Goal: Communication & Community: Answer question/provide support

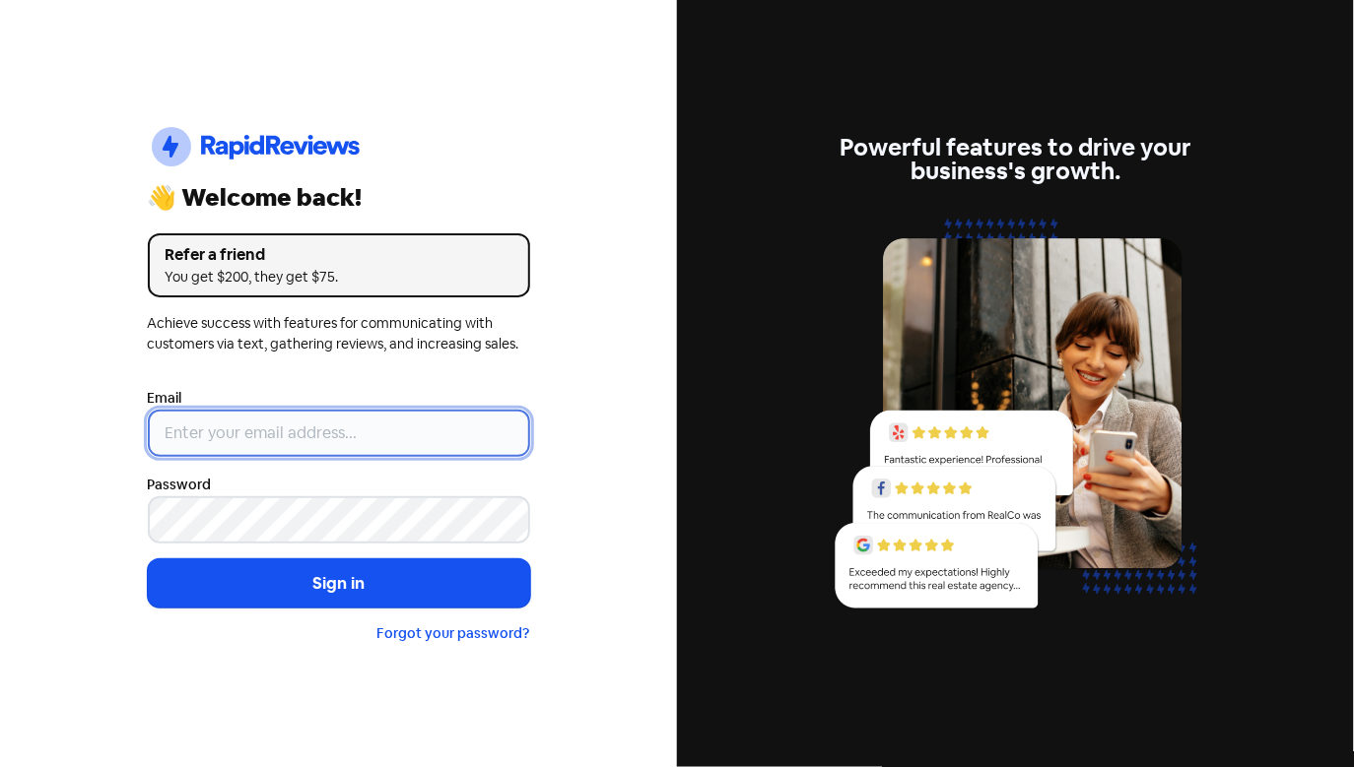
click at [340, 440] on input "email" at bounding box center [339, 433] width 382 height 47
type input "[EMAIL_ADDRESS][DOMAIN_NAME]"
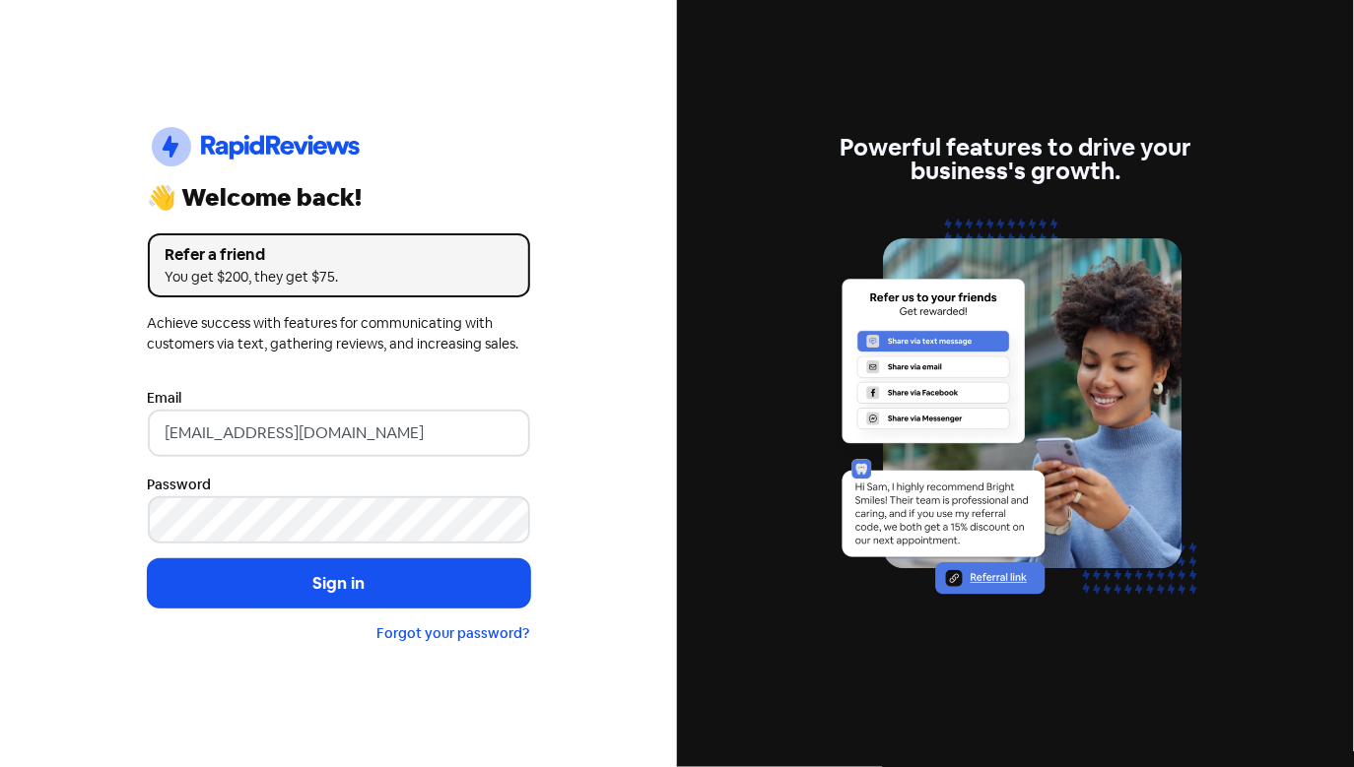
click at [392, 608] on form "Email [EMAIL_ADDRESS][DOMAIN_NAME] Password Sign in Forgot your password?" at bounding box center [339, 515] width 382 height 258
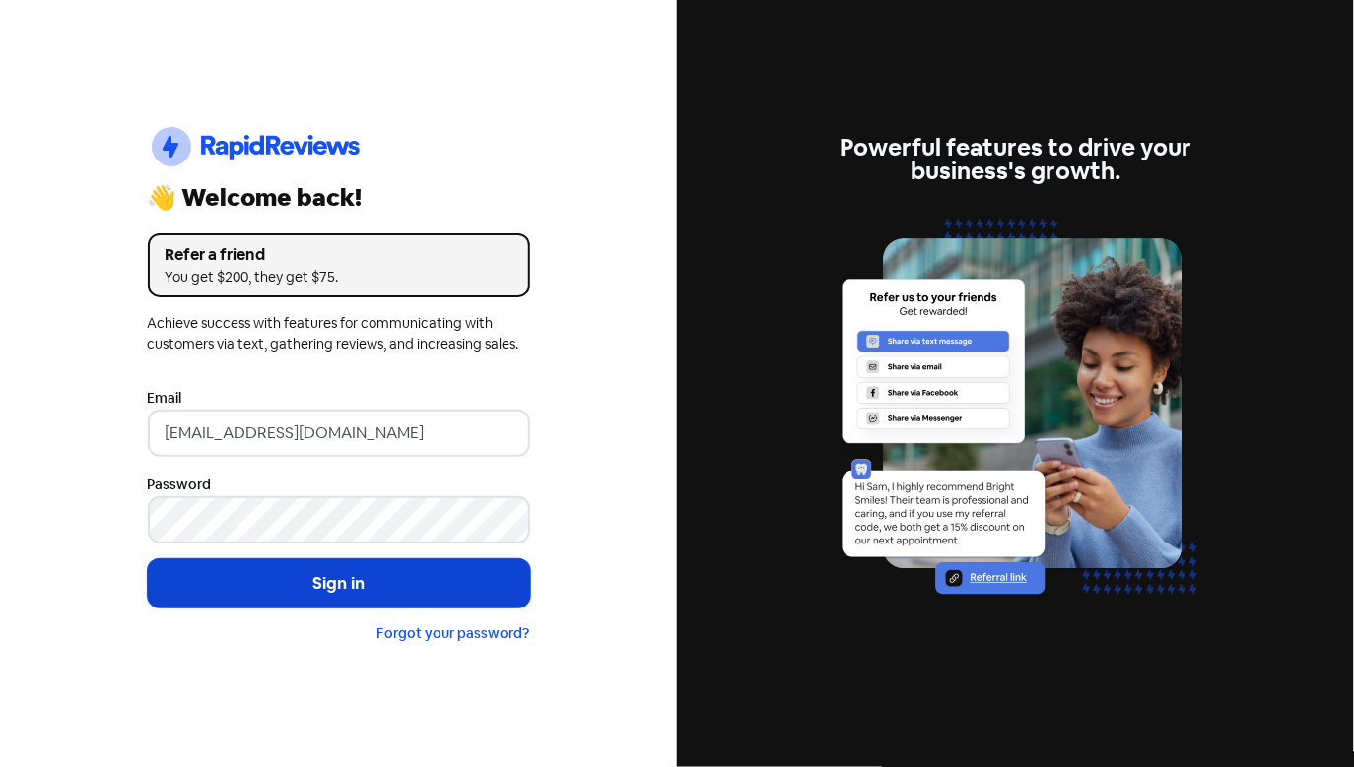
click at [367, 593] on button "Sign in" at bounding box center [339, 584] width 382 height 49
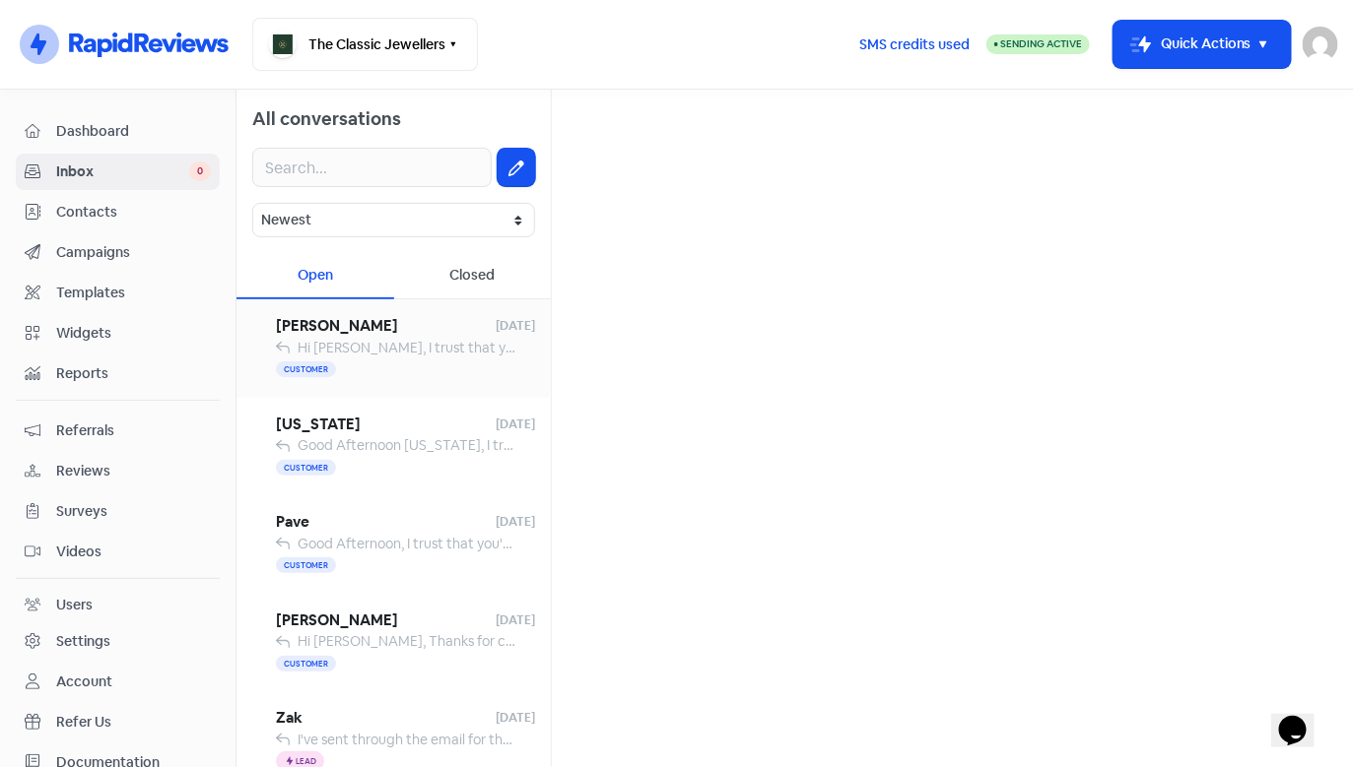
click at [398, 372] on div "Customer" at bounding box center [405, 371] width 259 height 24
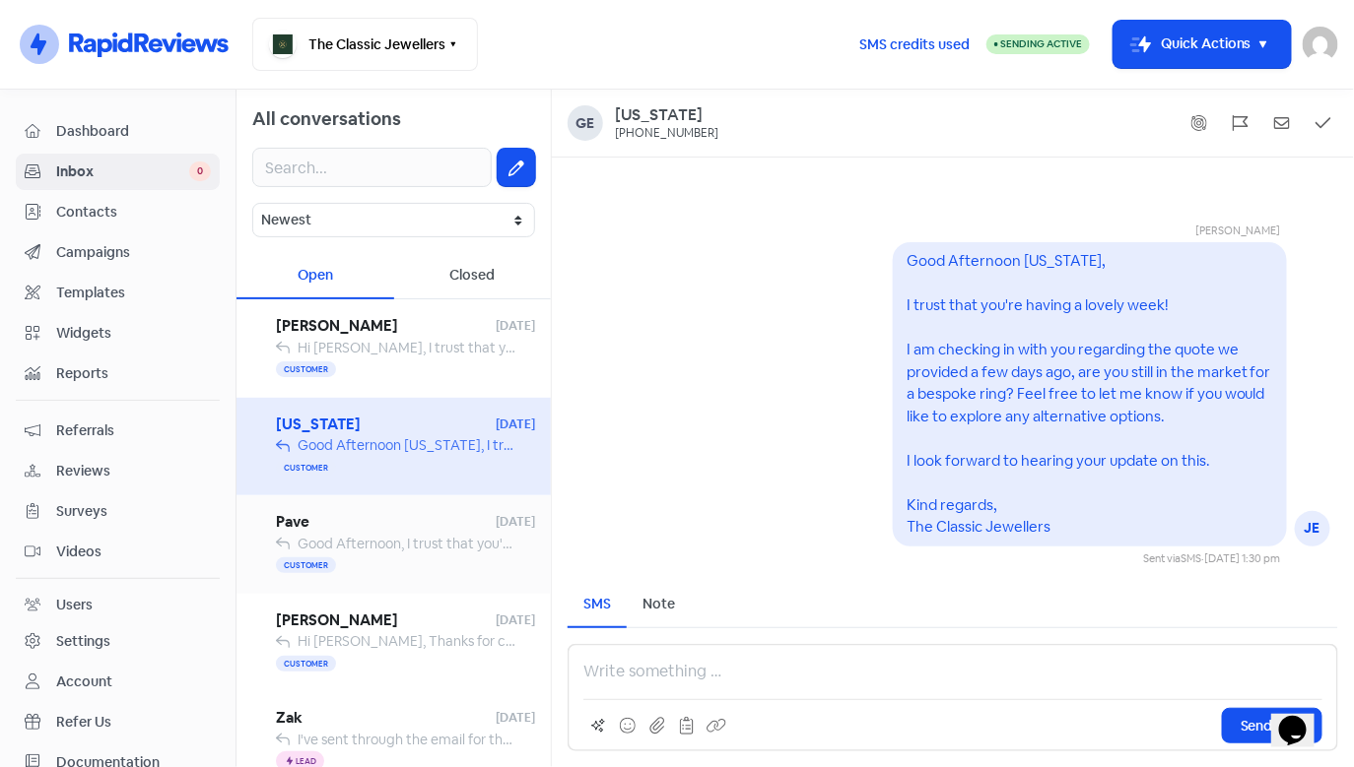
click at [388, 559] on div "Customer" at bounding box center [405, 567] width 259 height 24
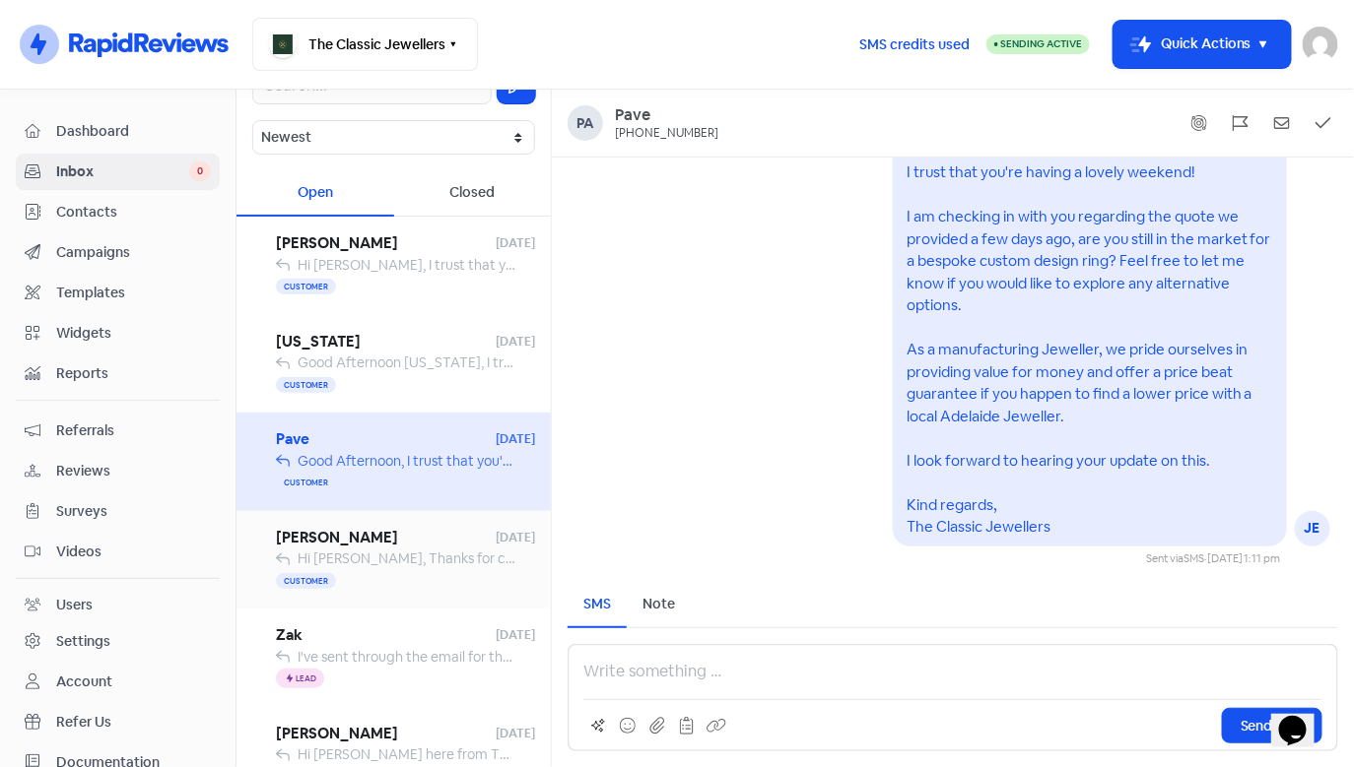
click at [388, 559] on span "Hi Asmahan, Thanks for choosing The Classic Jewellers! Would you take a moment …" at bounding box center [666, 559] width 737 height 18
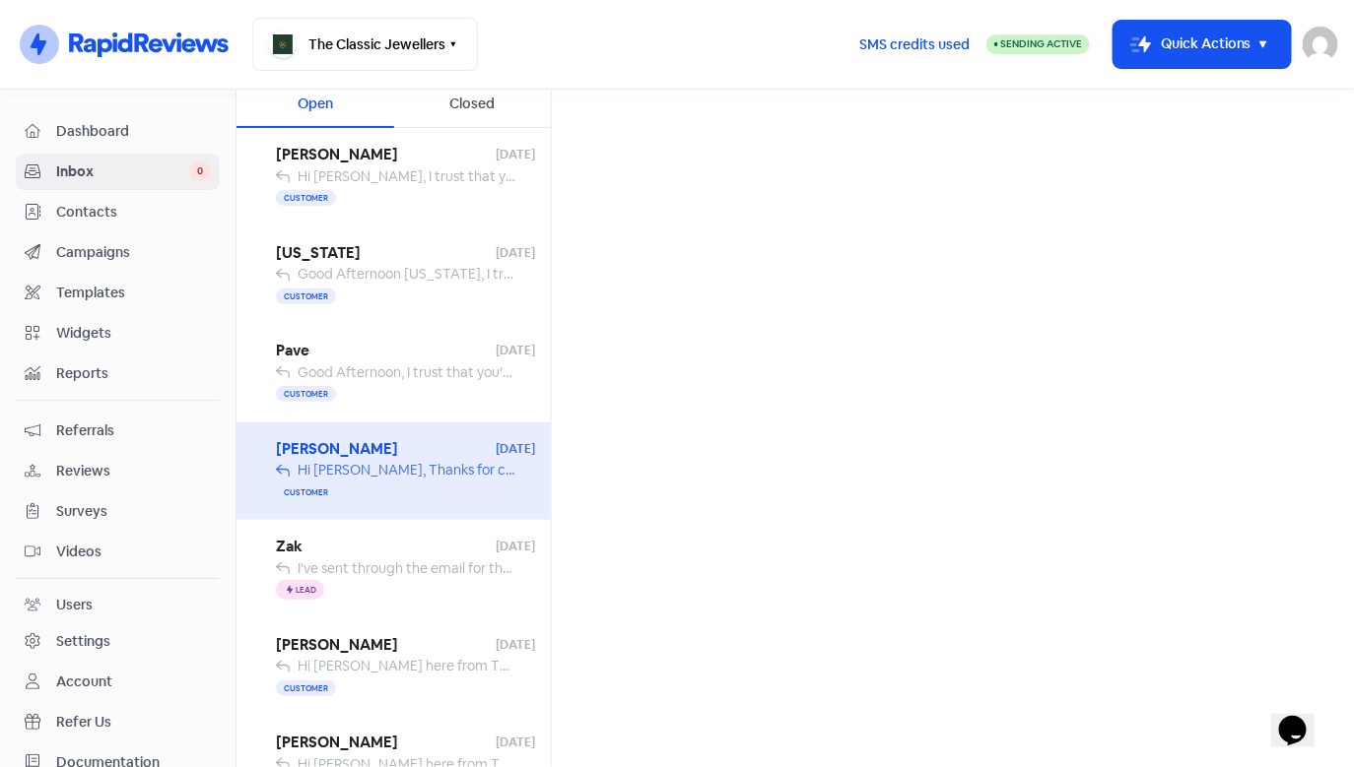
scroll to position [174, 0]
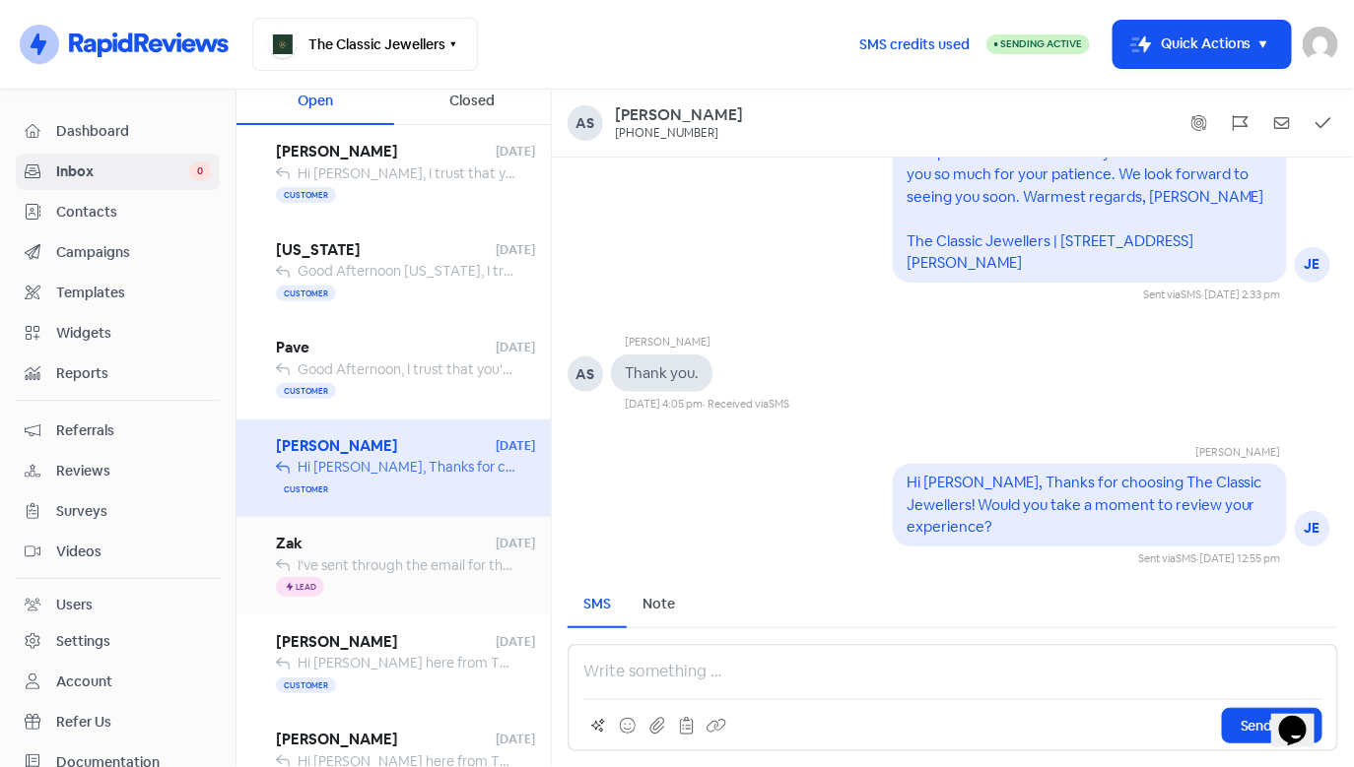
click at [391, 559] on span "I've sent through the email for the deposit, please let me know if you have rec…" at bounding box center [625, 566] width 654 height 18
